Goal: Task Accomplishment & Management: Use online tool/utility

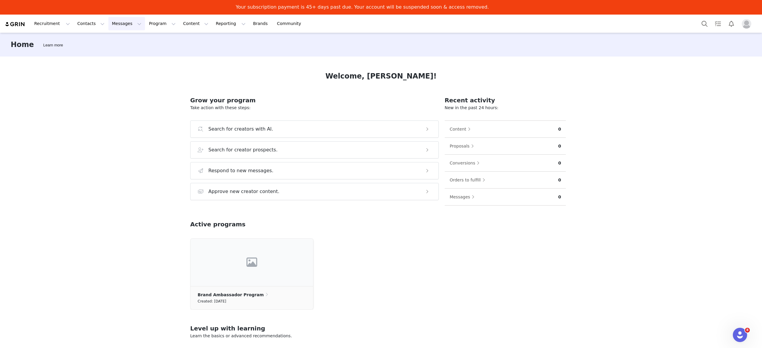
click at [117, 23] on button "Messages Messages" at bounding box center [126, 23] width 37 height 13
click at [128, 65] on div "Templates" at bounding box center [122, 63] width 40 height 6
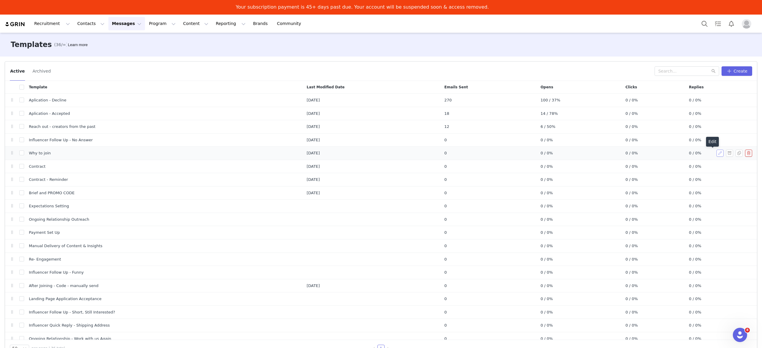
click at [717, 155] on button "button" at bounding box center [720, 153] width 7 height 7
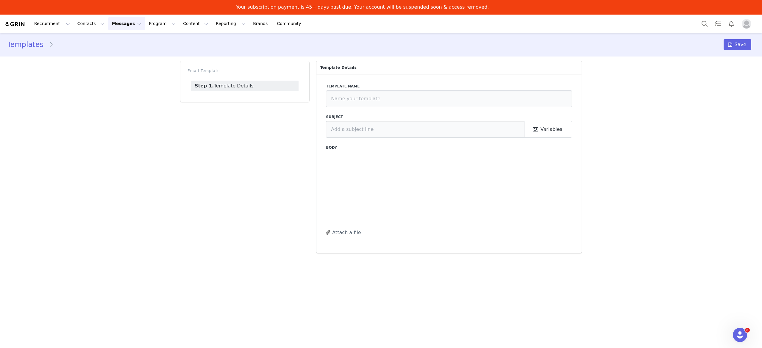
type input "Why to join"
type input "Products info needed"
